Goal: Task Accomplishment & Management: Use online tool/utility

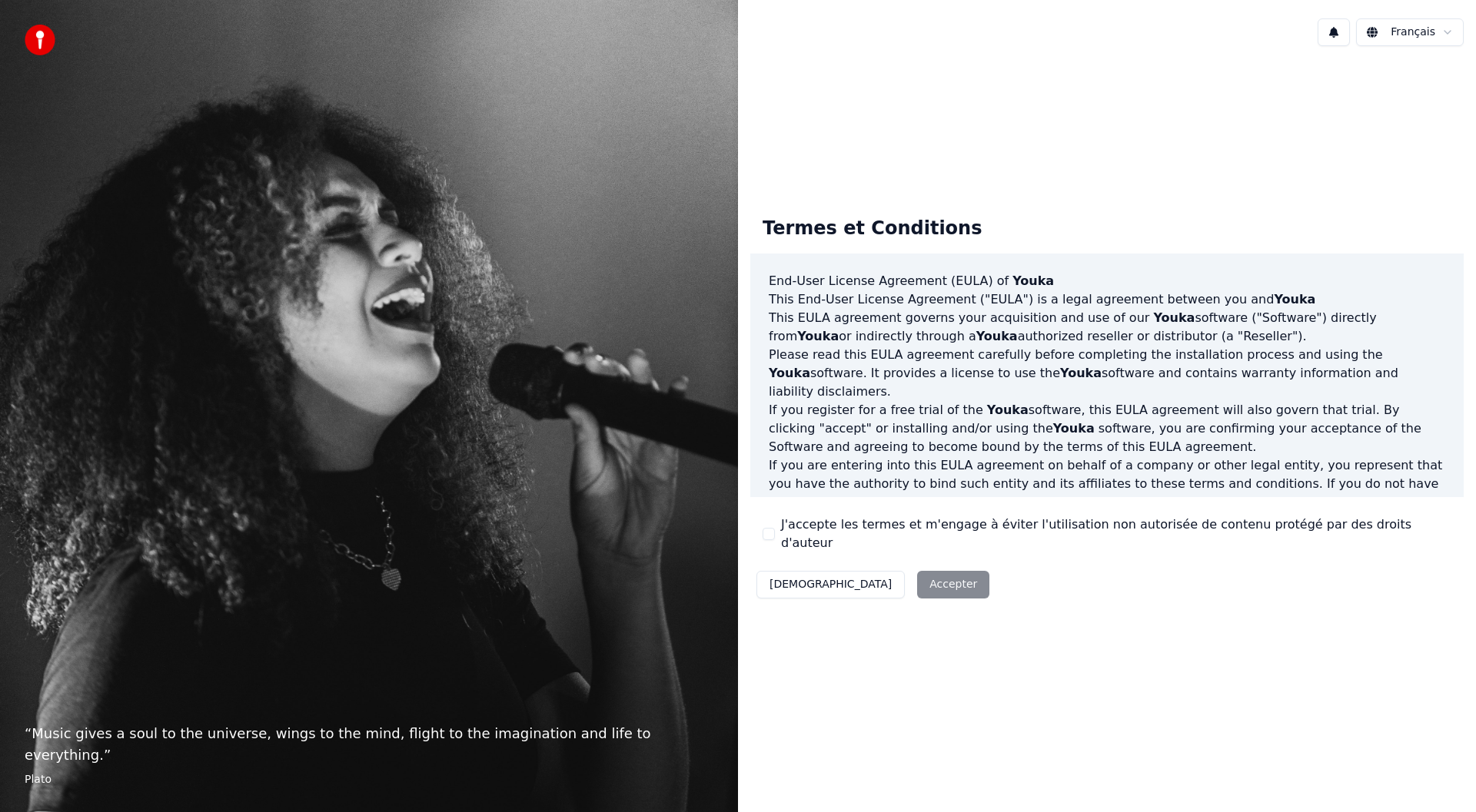
click at [858, 576] on div "Décliner Accepter" at bounding box center [872, 585] width 245 height 40
click at [774, 538] on button "J'accepte les termes et m'engage à éviter l'utilisation non autorisée de conten…" at bounding box center [769, 534] width 12 height 12
click at [917, 580] on button "Accepter" at bounding box center [953, 585] width 73 height 28
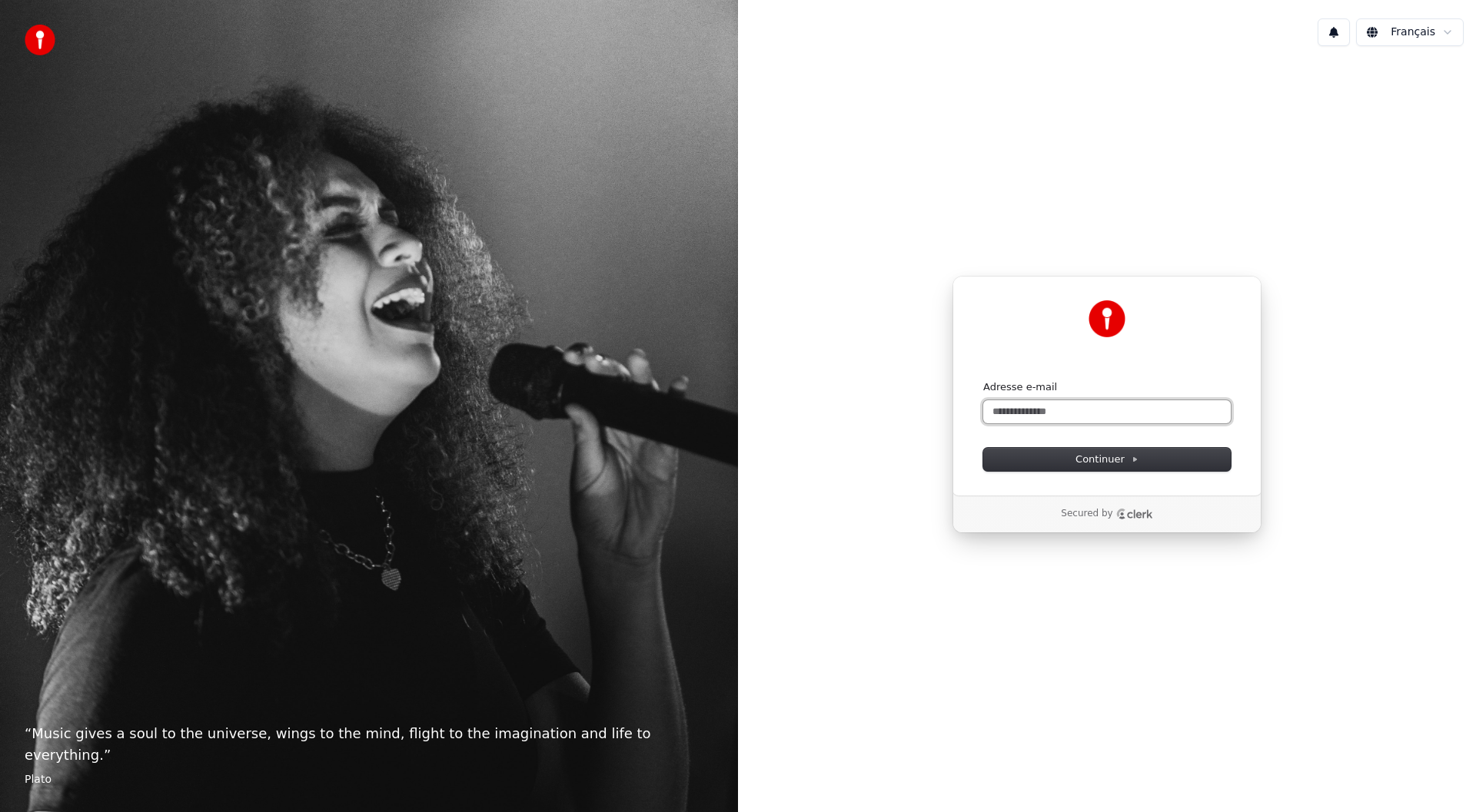
click at [1043, 414] on input "Adresse e-mail" at bounding box center [1107, 411] width 247 height 23
click at [1076, 461] on button "Continuer" at bounding box center [1107, 459] width 247 height 23
type input "**********"
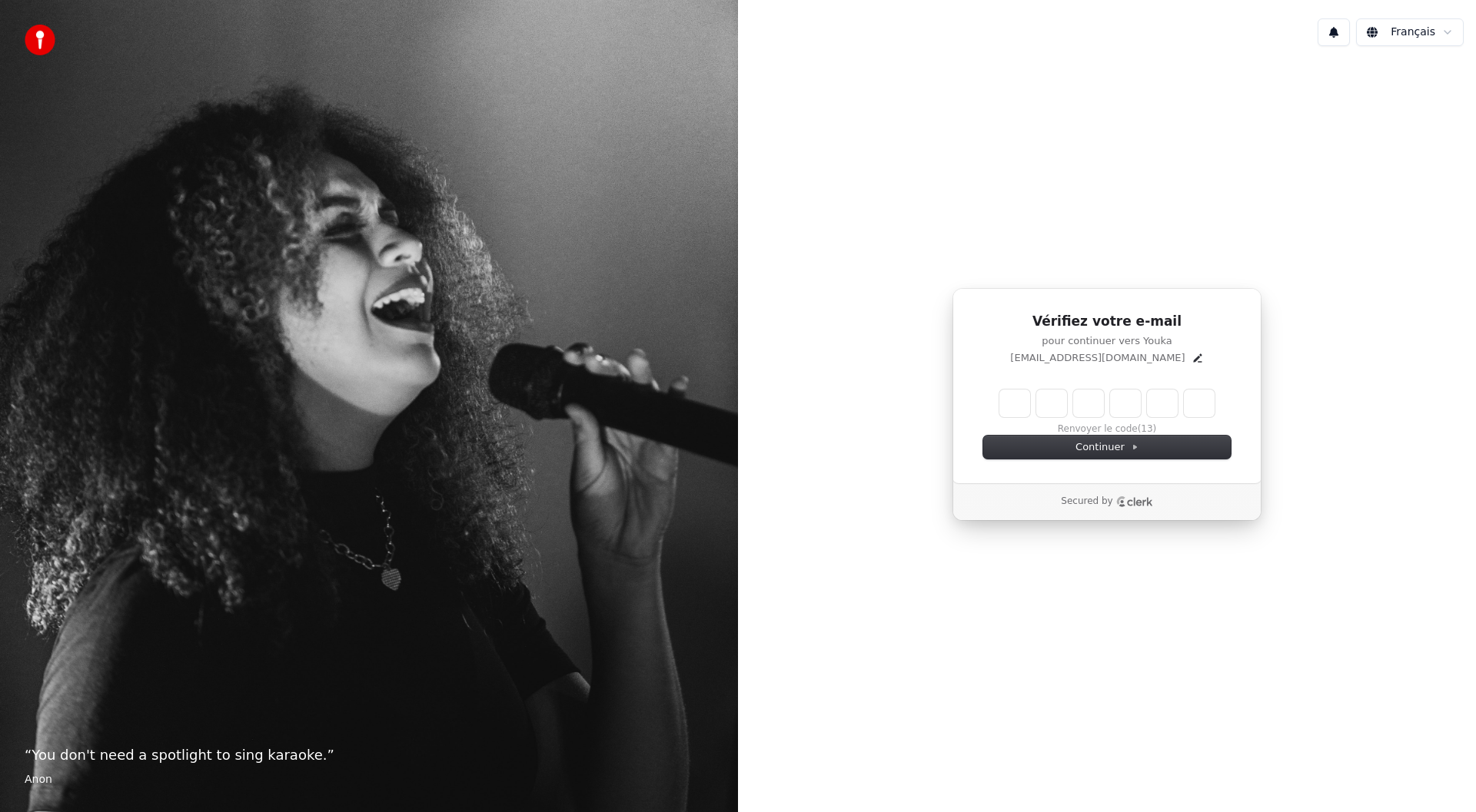
click at [1011, 399] on input "Enter verification code" at bounding box center [1107, 403] width 216 height 28
type input "******"
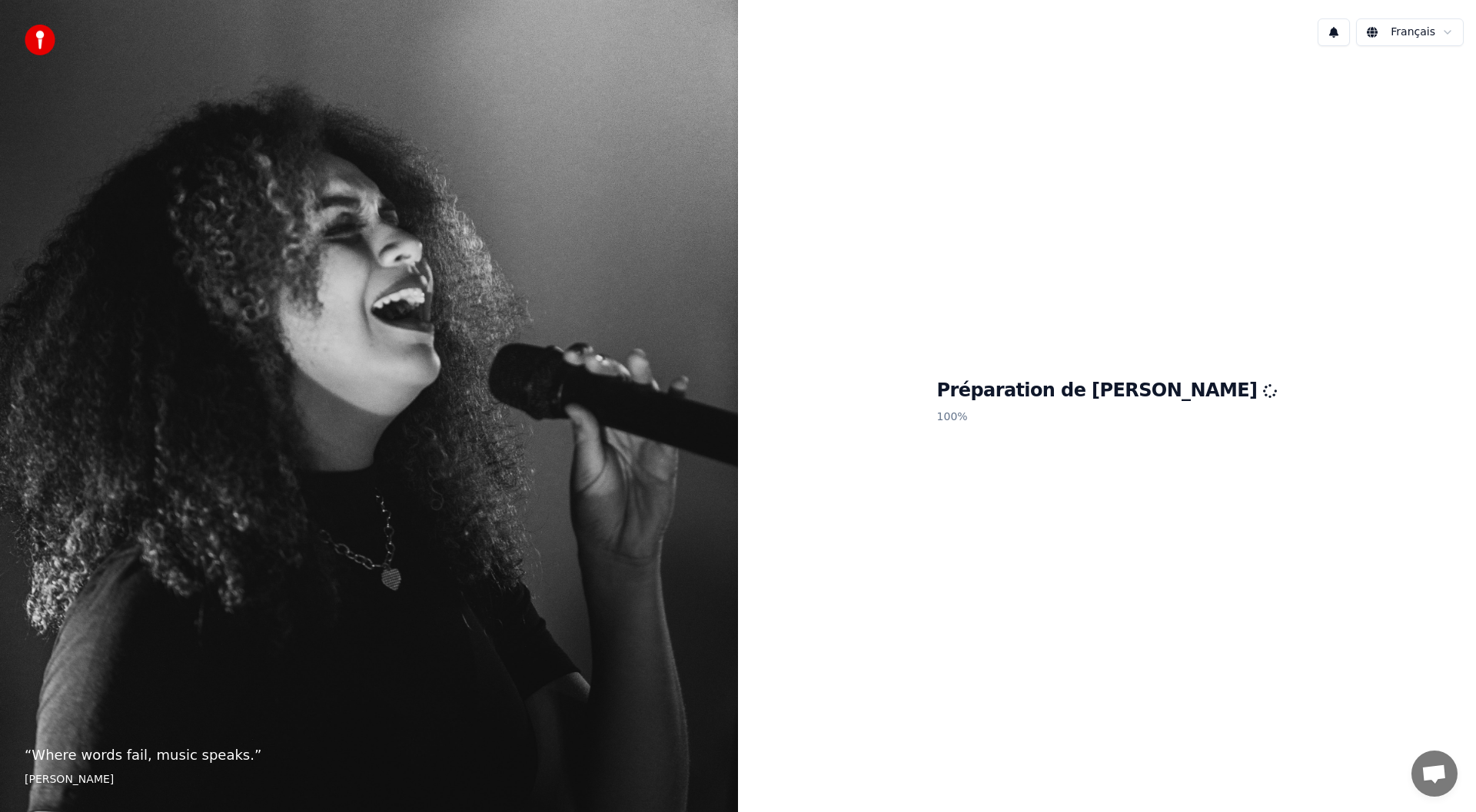
click at [1073, 626] on div "Préparation de Youka 100 %" at bounding box center [1107, 404] width 738 height 692
click at [196, 757] on p "“ Karaoke is the great equalizer. ”" at bounding box center [369, 755] width 688 height 22
click at [36, 43] on img at bounding box center [40, 40] width 31 height 31
click at [1409, 34] on html "“ Karaoke is the great equalizer. ” [PERSON_NAME] [DEMOGRAPHIC_DATA] Préparatio…" at bounding box center [738, 406] width 1476 height 812
click at [1347, 37] on button at bounding box center [1333, 33] width 32 height 28
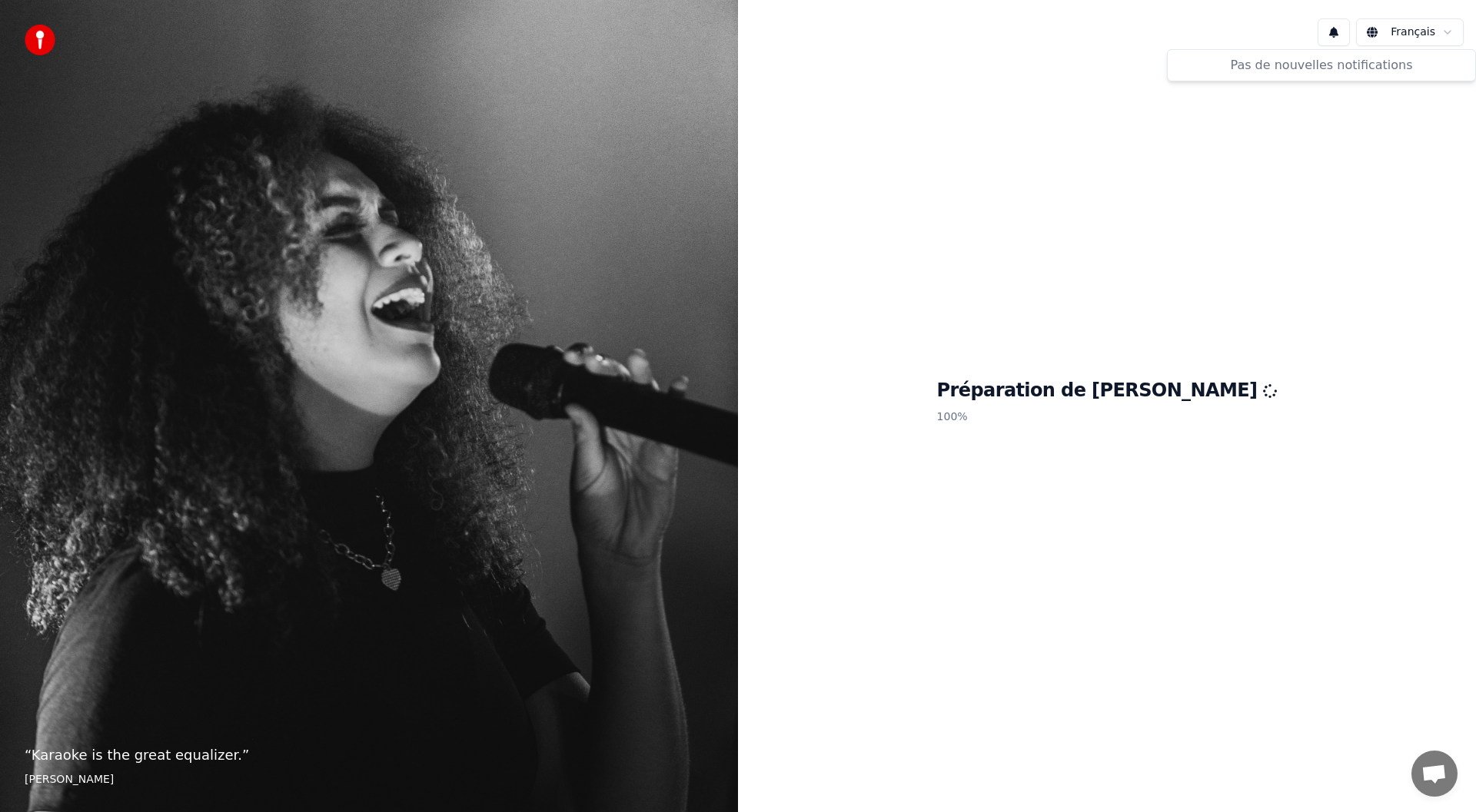
click at [1338, 84] on div "Préparation de Youka 100 %" at bounding box center [1107, 404] width 738 height 692
